Goal: Navigation & Orientation: Find specific page/section

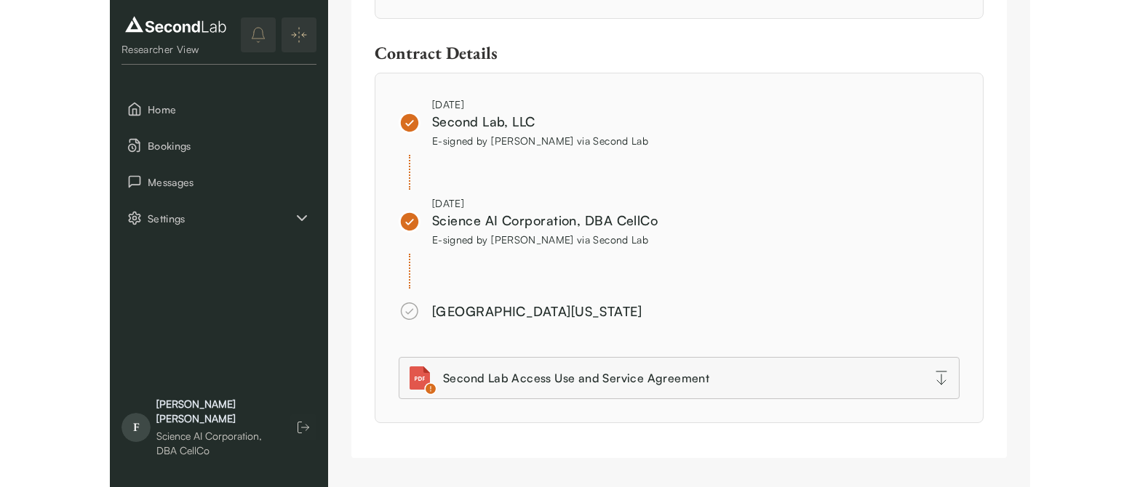
scroll to position [1439, 0]
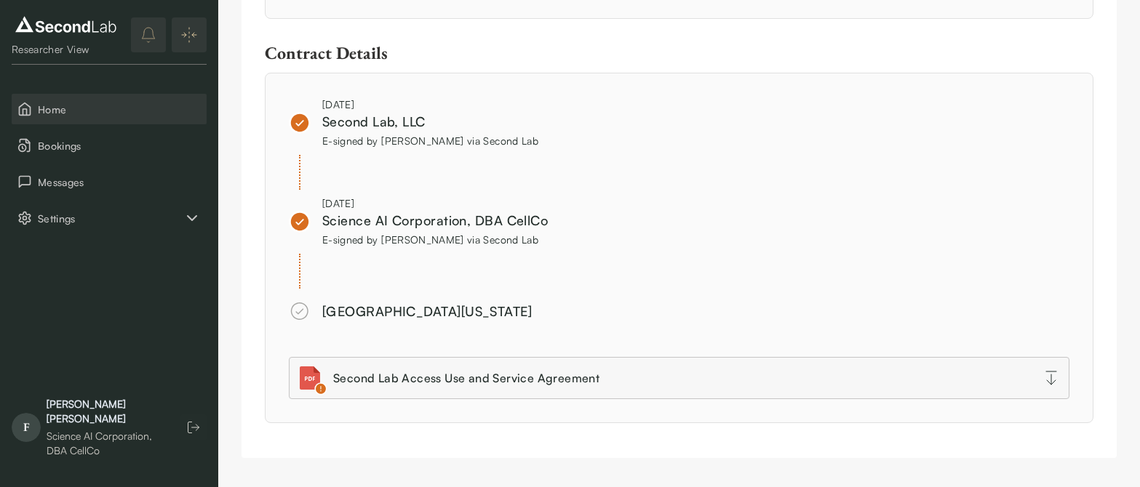
click at [87, 111] on span "Home" at bounding box center [119, 109] width 163 height 15
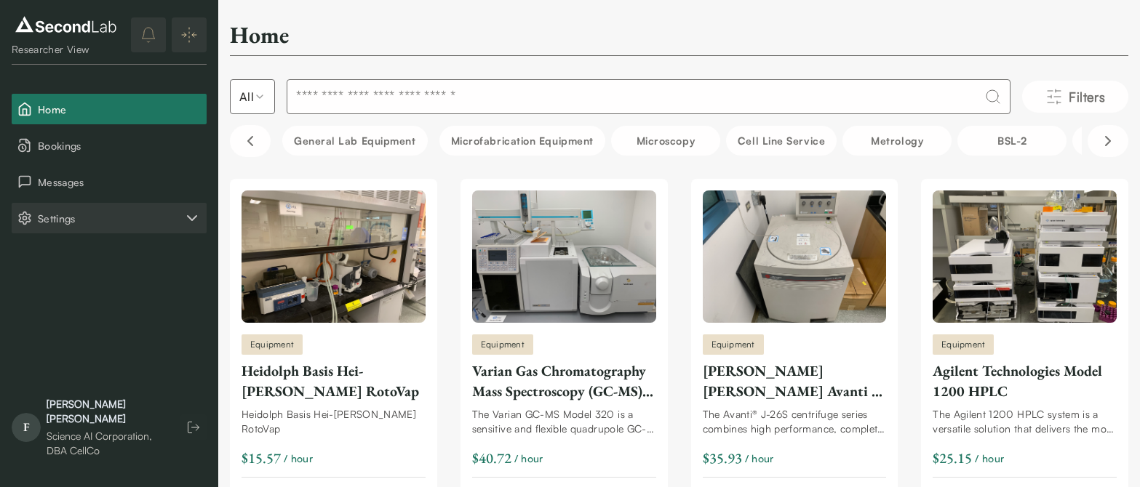
click at [74, 214] on span "Settings" at bounding box center [110, 218] width 145 height 15
click at [88, 261] on button "Company" at bounding box center [109, 254] width 195 height 31
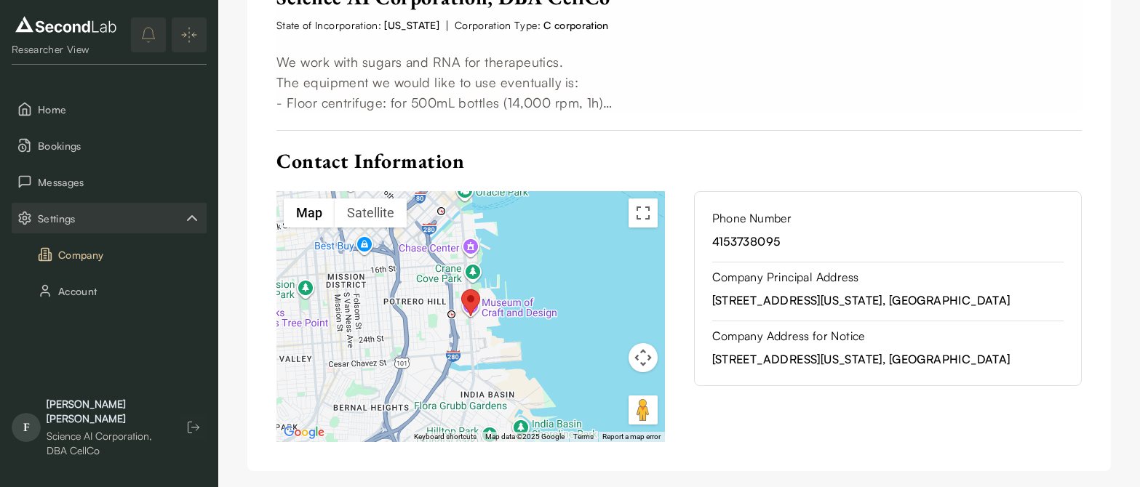
scroll to position [485, 0]
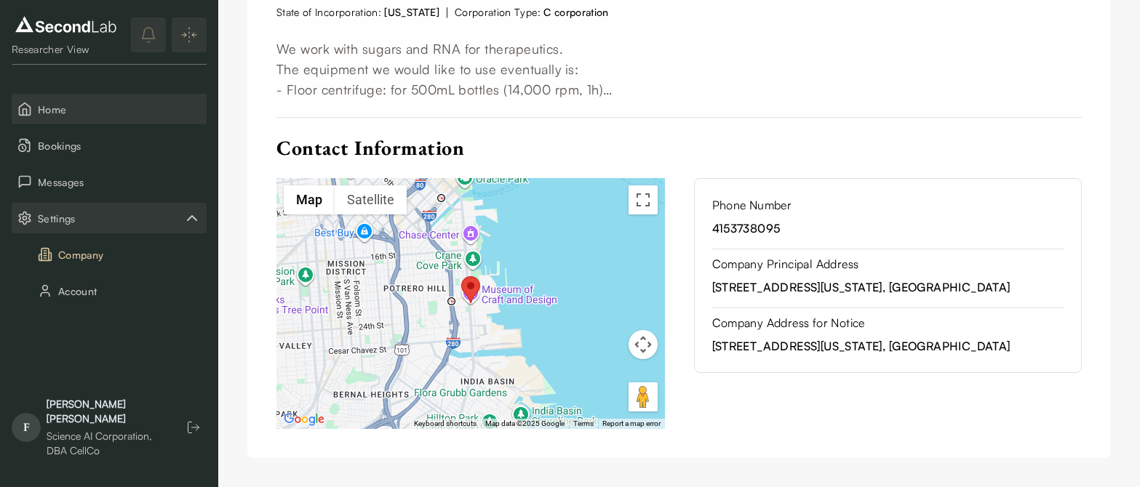
click at [113, 113] on span "Home" at bounding box center [119, 109] width 163 height 15
